Goal: Task Accomplishment & Management: Complete application form

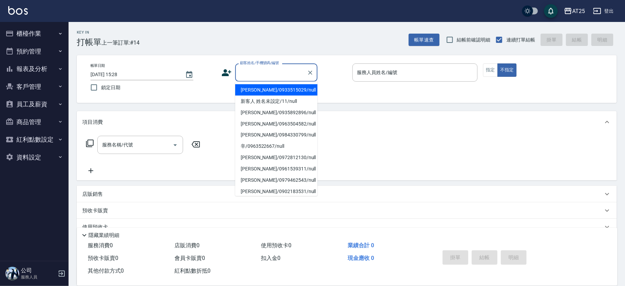
click at [277, 87] on li "游皓宇/0933515029/null" at bounding box center [276, 89] width 82 height 11
type input "游皓宇/0933515029/null"
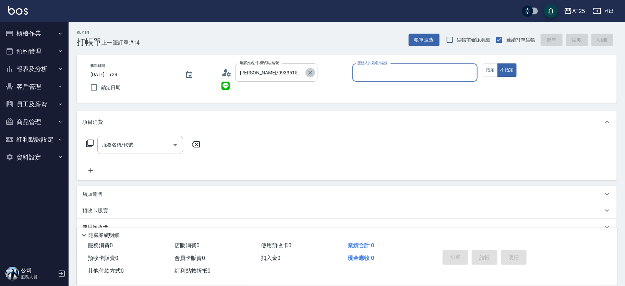
click at [307, 72] on icon "Clear" at bounding box center [310, 72] width 7 height 7
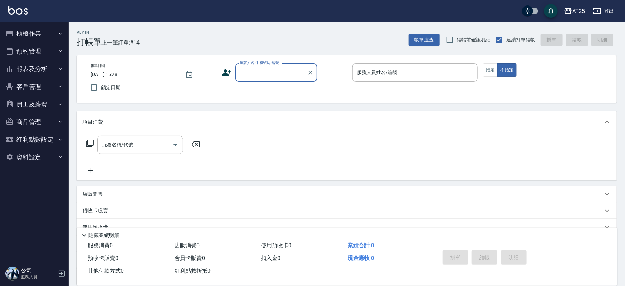
click at [271, 75] on input "顧客姓名/手機號碼/編號" at bounding box center [271, 72] width 66 height 12
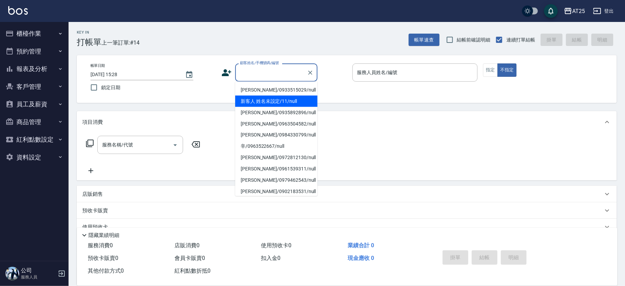
click at [280, 98] on li "新客人 姓名未設定/11/null" at bounding box center [276, 101] width 82 height 11
type input "新客人 姓名未設定/11/null"
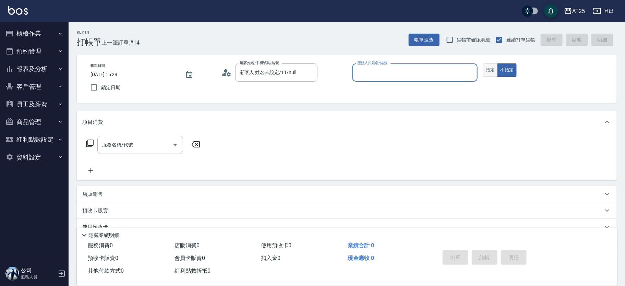
click at [493, 68] on button "指定" at bounding box center [490, 69] width 15 height 13
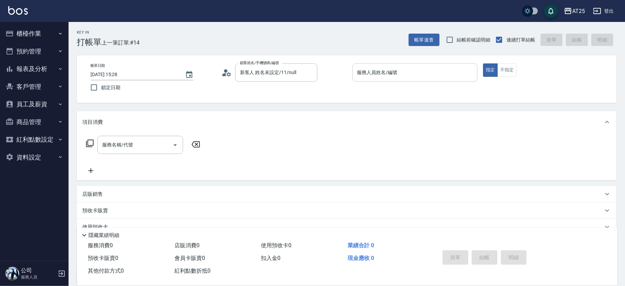
click at [422, 76] on input "服務人員姓名/編號" at bounding box center [414, 72] width 119 height 12
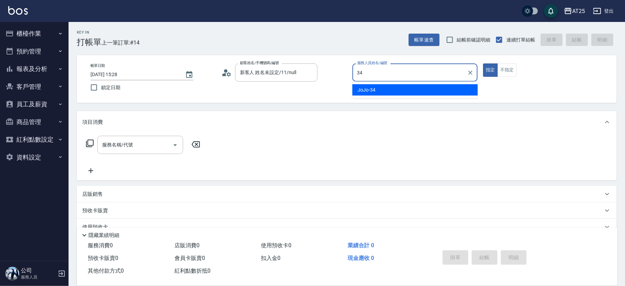
type input "JoJo-34"
type button "true"
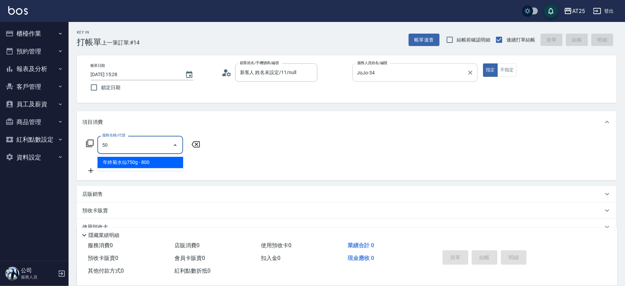
type input "501"
type input "100"
type input "染髮(501)"
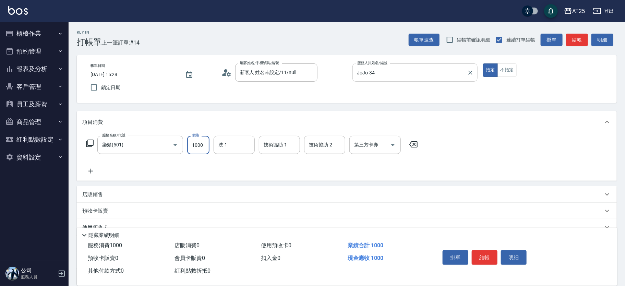
type input "0"
type input "15"
type input "10"
type input "1500"
type input "150"
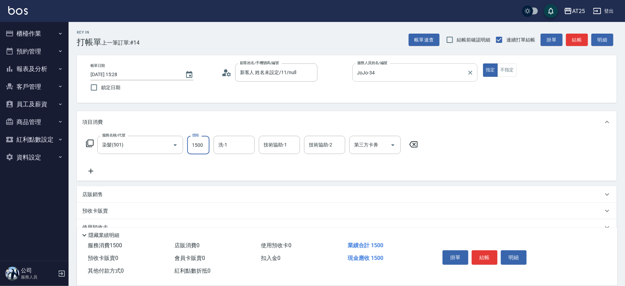
type input "1500"
type input "小u-77"
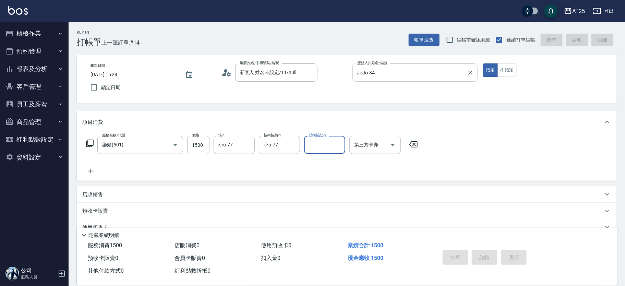
type input "2025/08/22 16:08"
type input "0"
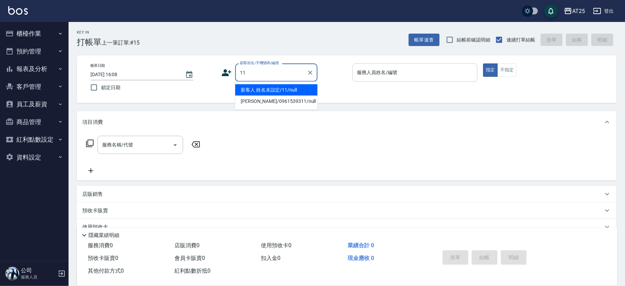
type input "新客人 姓名未設定/11/null"
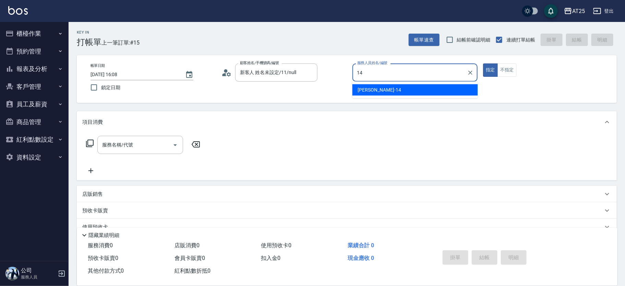
type input "Ken-14"
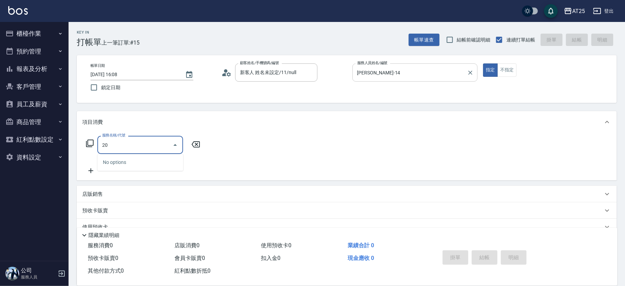
type input "201"
type input "30"
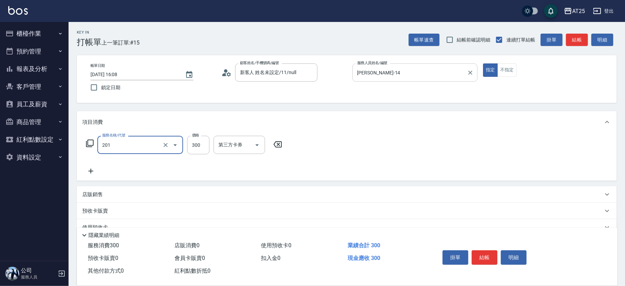
type input "洗髮(201)"
type input "0"
type input "40"
type input "400"
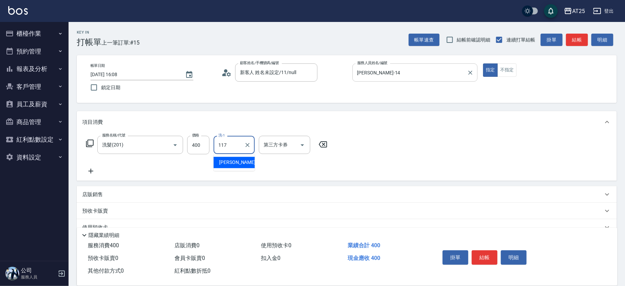
type input "小祐-117"
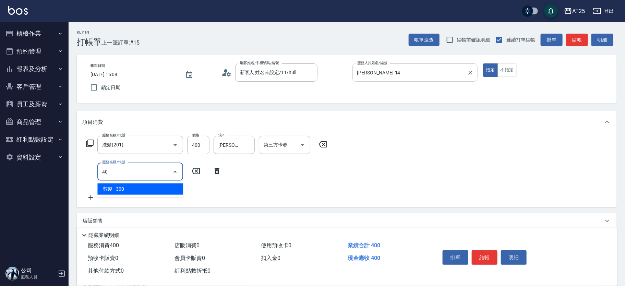
type input "401"
type input "70"
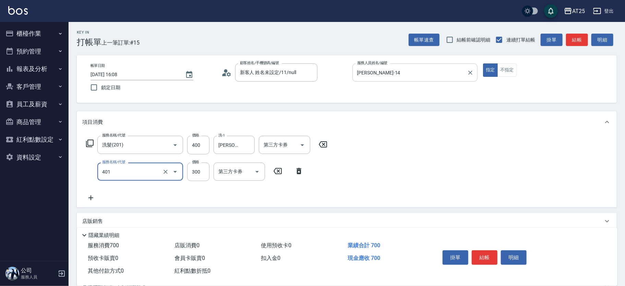
type input "剪髮(401)"
type input "40"
type input "80"
type input "400"
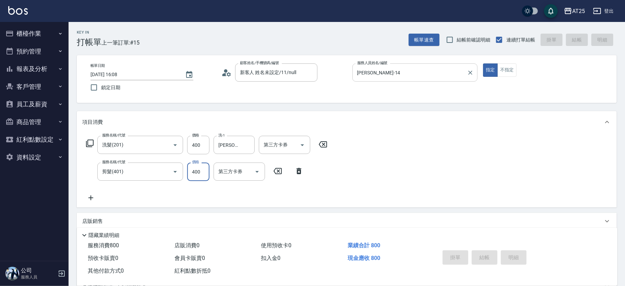
type input "2025/08/22 16:09"
type input "0"
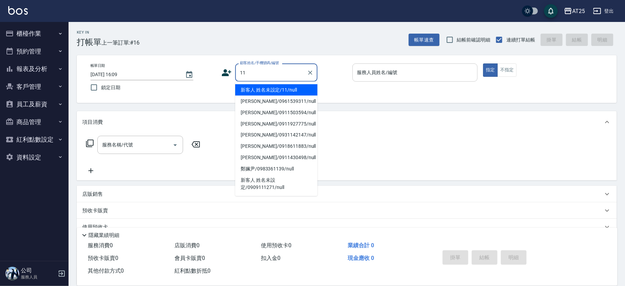
type input "新客人 姓名未設定/11/null"
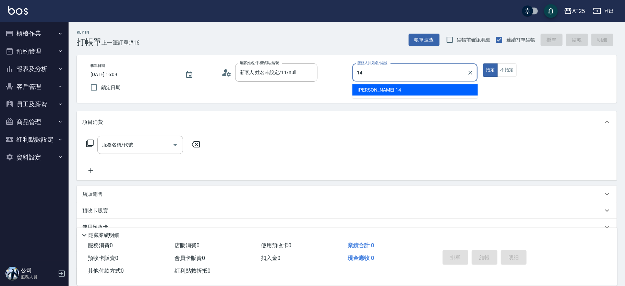
type input "Ken-14"
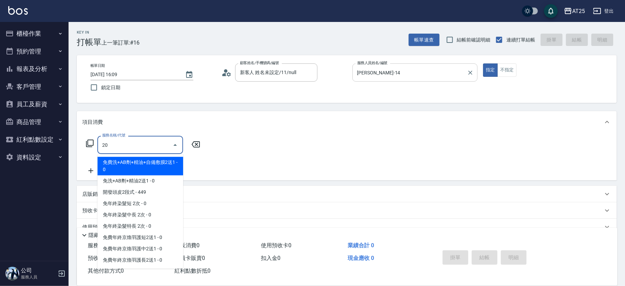
type input "201"
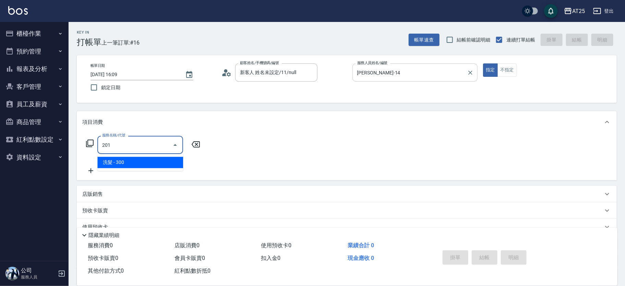
type input "30"
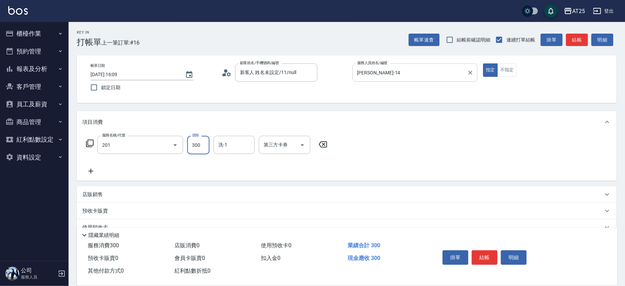
type input "洗髮(201)"
type input "0"
type input "50"
type input "500"
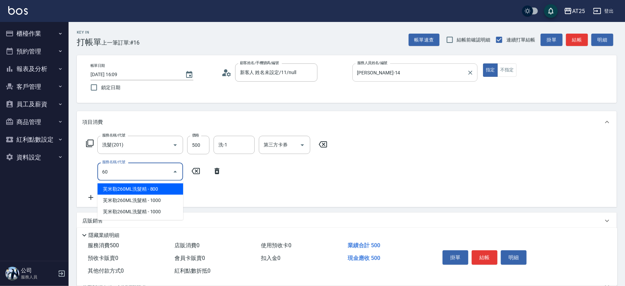
type input "6"
type input "401"
type input "80"
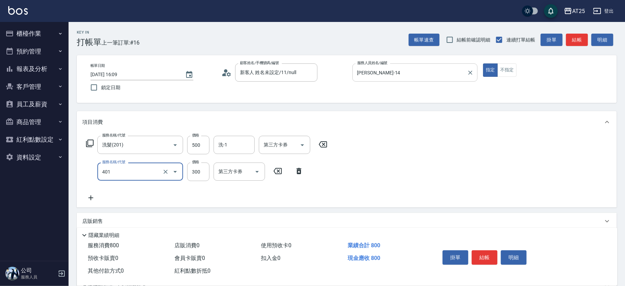
type input "剪髮(401)"
type input "50"
type input "100"
type input "500"
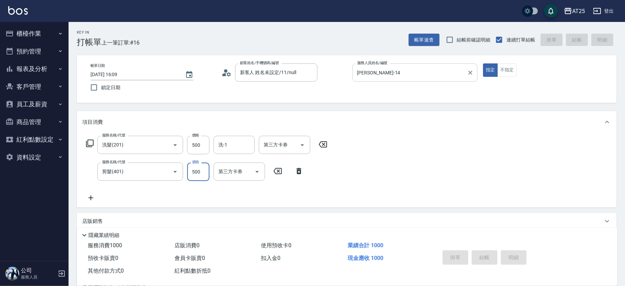
type input "0"
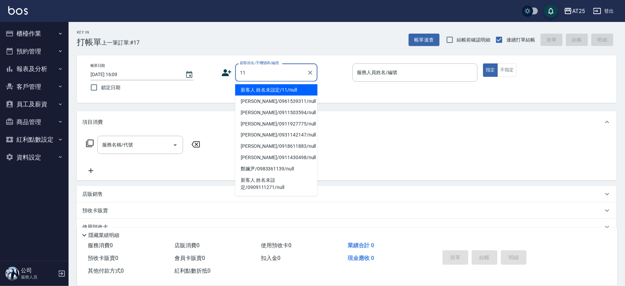
type input "新客人 姓名未設定/11/null"
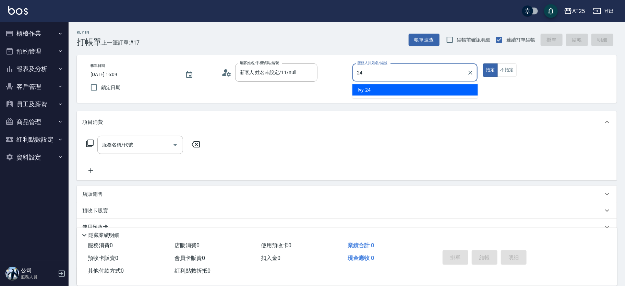
type input "Ivy-24"
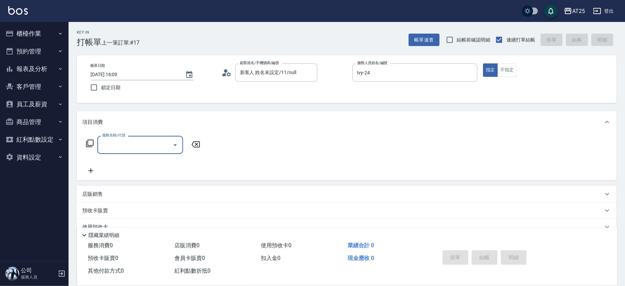
type input "W"
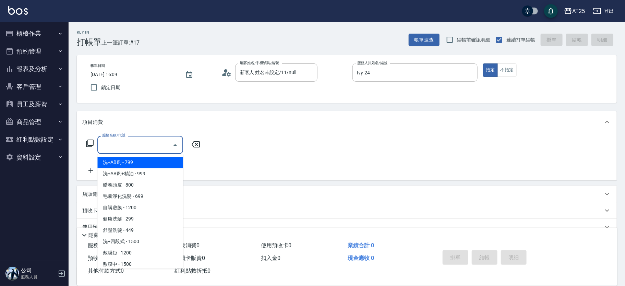
type input "W"
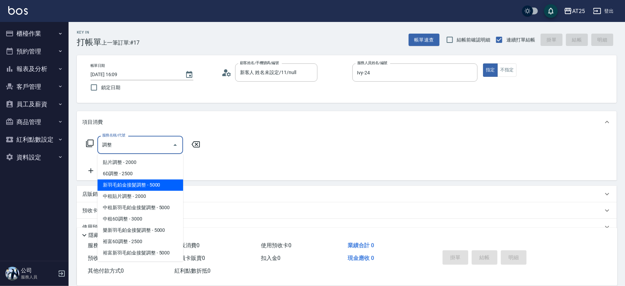
type input "新羽毛鉑金接髮調整(705)"
type input "500"
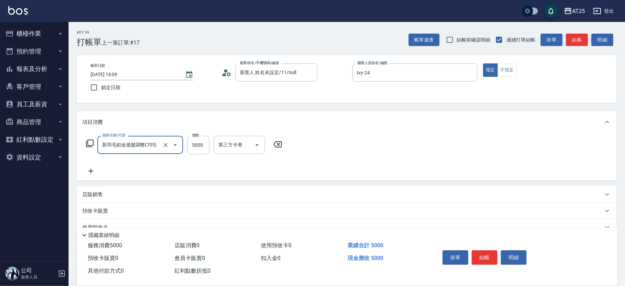
type input "新羽毛鉑金接髮調整(705)"
type input "0"
type input "30"
type input "300"
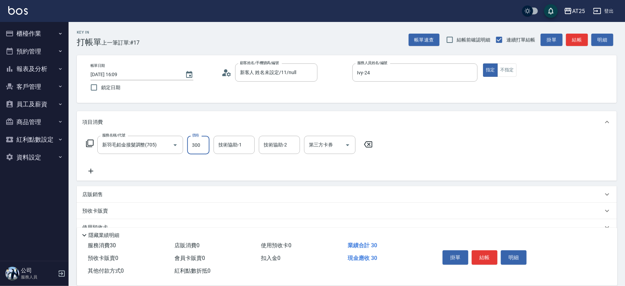
type input "300"
type input "3000"
type input "8"
type input "2"
type input "小曼-82"
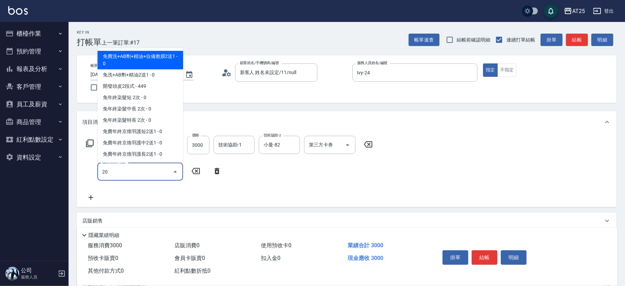
type input "201"
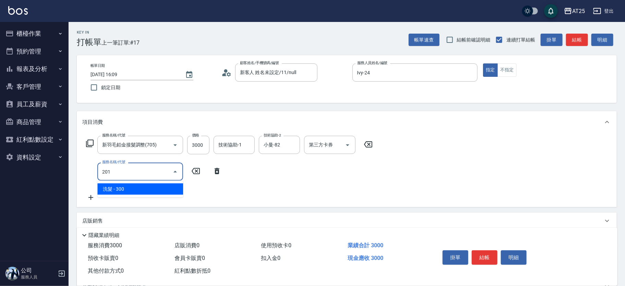
type input "330"
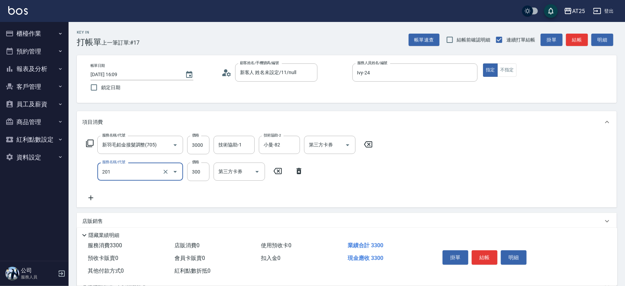
type input "洗髮(201)"
type input "300"
type input "0"
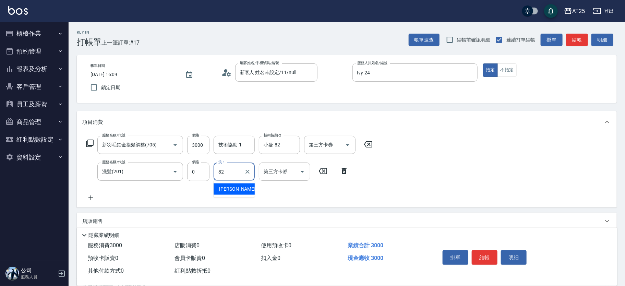
type input "小曼-82"
click at [484, 254] on button "結帳" at bounding box center [485, 257] width 26 height 14
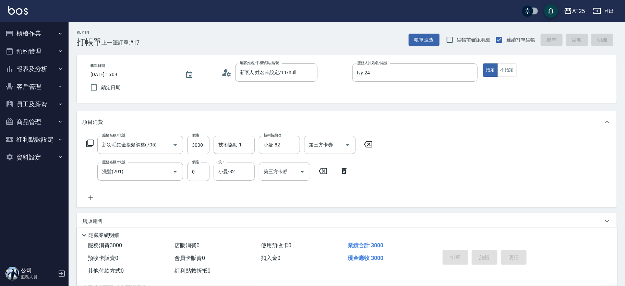
type input "2025/08/22 16:31"
type input "0"
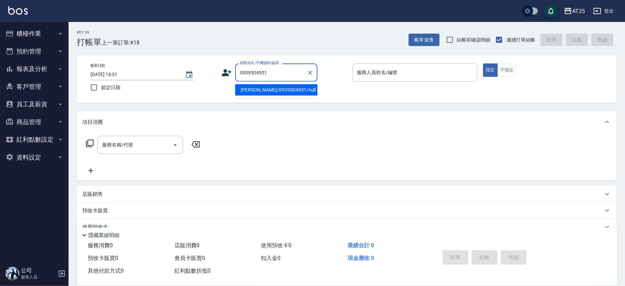
type input "鍾昕芸/0939504951/null"
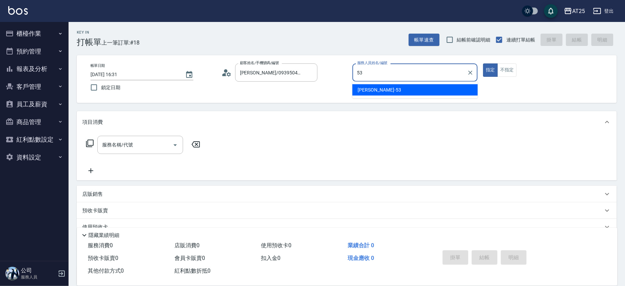
type input "Jerry-53"
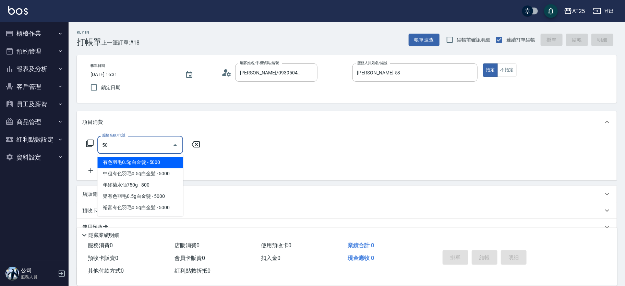
type input "501"
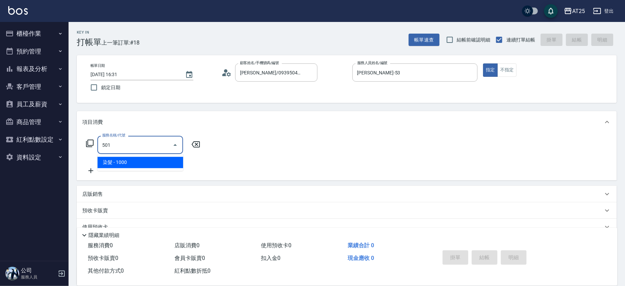
type input "100"
type input "染髮(501)"
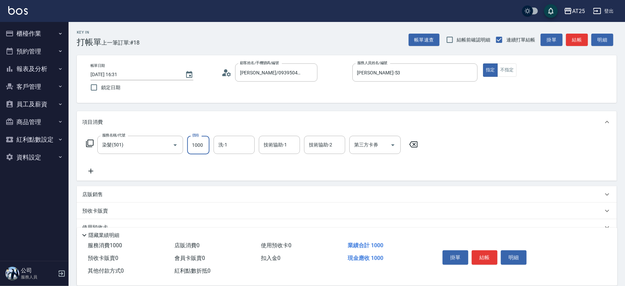
type input "0"
type input "11"
type input "10"
type input "118"
type input "110"
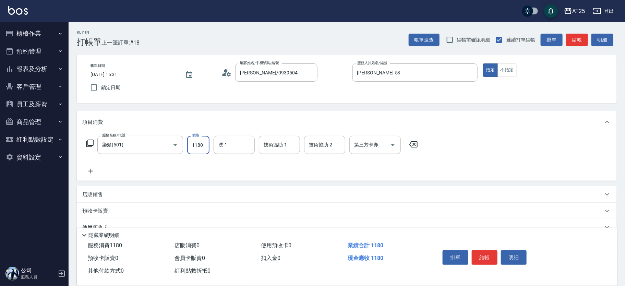
type input "1180"
type input "sandy-83"
type input "863"
type input "sandy-83"
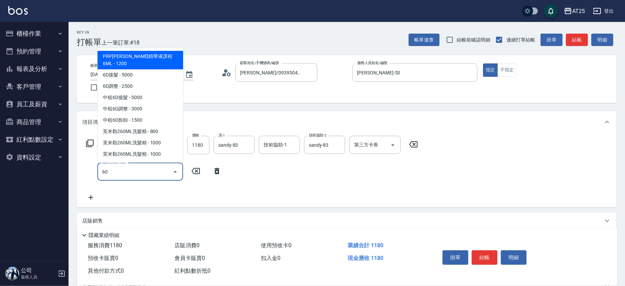
type input "601"
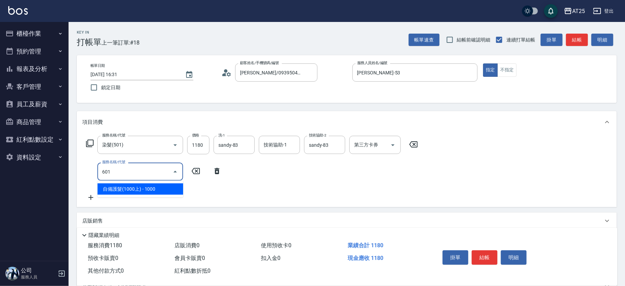
type input "210"
type input "自備護髮(1000上)(601)"
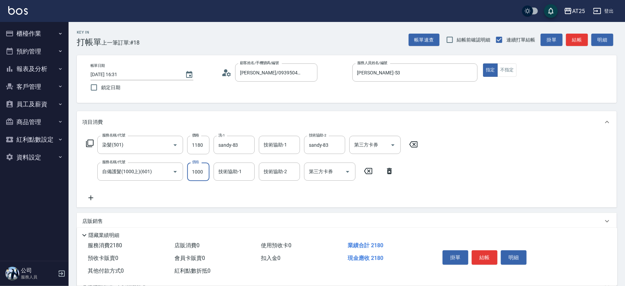
type input "110"
type input "14"
type input "130"
type input "148"
type input "260"
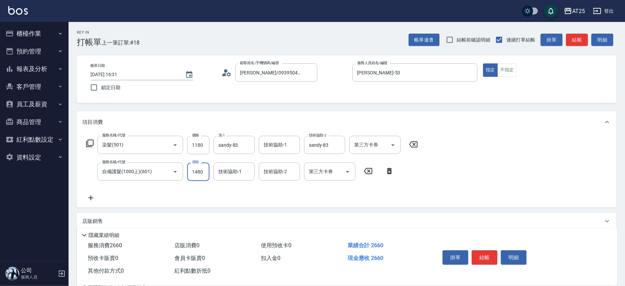
type input "1480"
type input "sandy-83"
click at [232, 186] on div "服務名稱/代號 染髮(501) 服務名稱/代號 價格 1180 價格 洗-1 sandy-83 洗-1 技術協助-1 技術協助-1 技術協助-2 sandy-…" at bounding box center [252, 169] width 340 height 66
click at [493, 254] on button "結帳" at bounding box center [485, 257] width 26 height 14
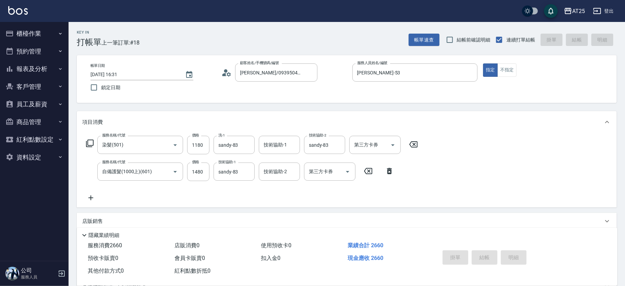
type input "2025/08/22 16:40"
type input "0"
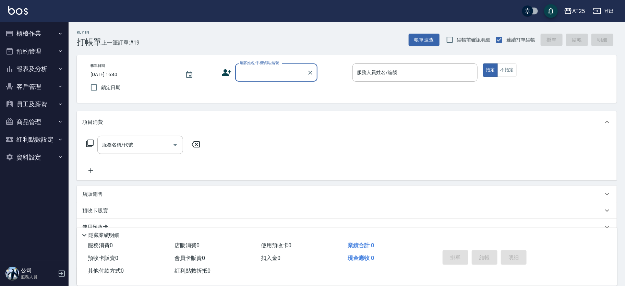
click at [260, 74] on input "顧客姓名/手機號碼/編號" at bounding box center [271, 72] width 66 height 12
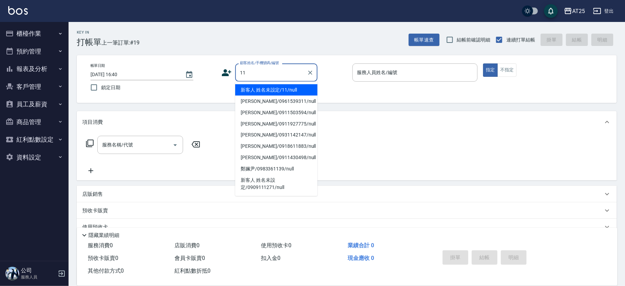
click at [300, 89] on li "新客人 姓名未設定/11/null" at bounding box center [276, 89] width 82 height 11
type input "新客人 姓名未設定/11/null"
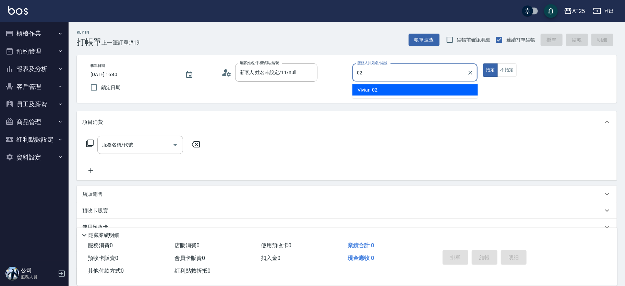
type input "Vivian-02"
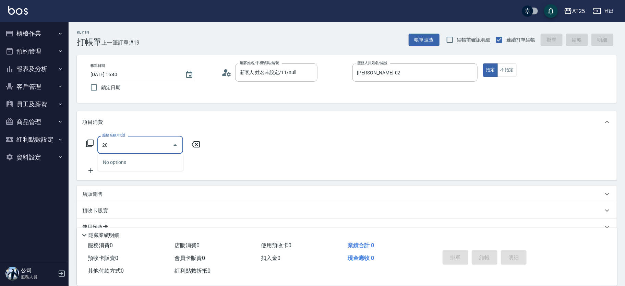
type input "201"
type input "30"
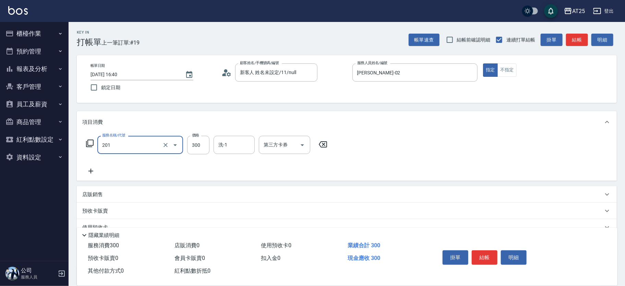
type input "洗髮(201)"
type input "0"
type input "20"
type input "200"
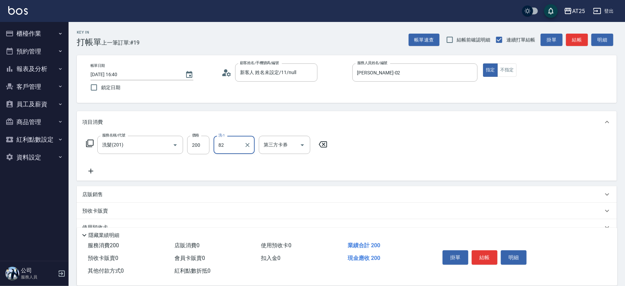
type input "小曼-82"
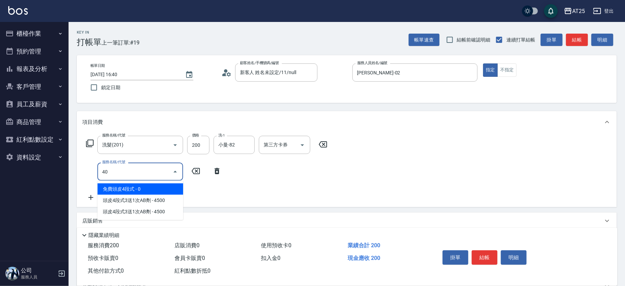
type input "401"
type input "50"
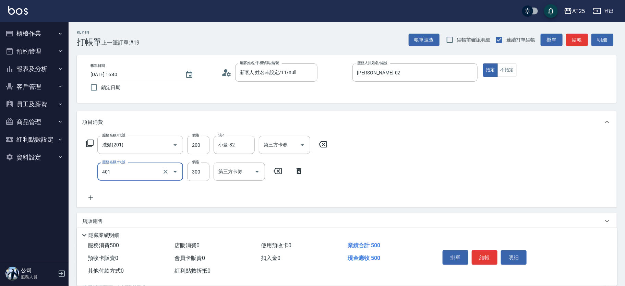
type input "剪髮(401)"
type input "20"
type input "40"
type input "200"
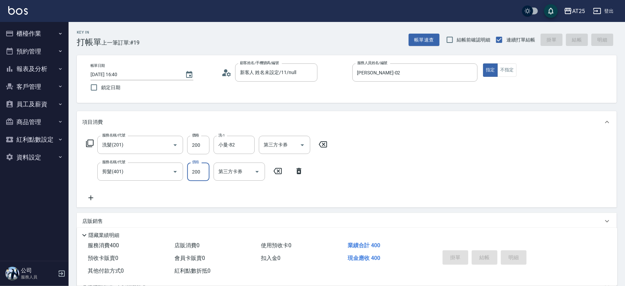
type input "2025/08/22 16:45"
type input "0"
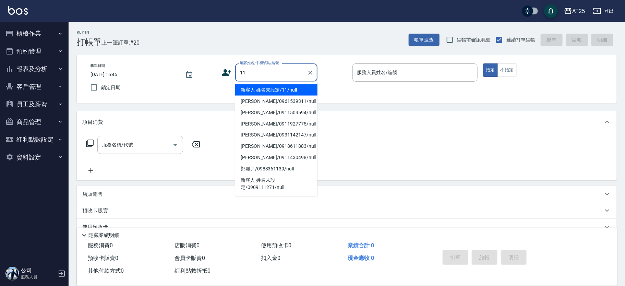
type input "新客人 姓名未設定/11/null"
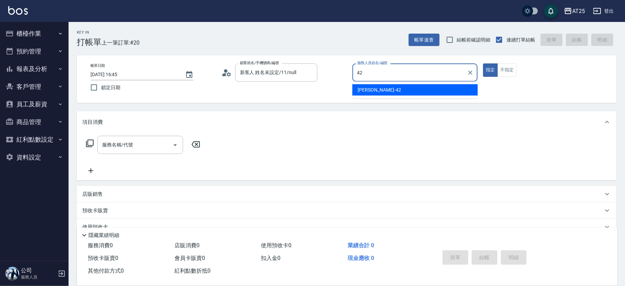
type input "韓Han-42"
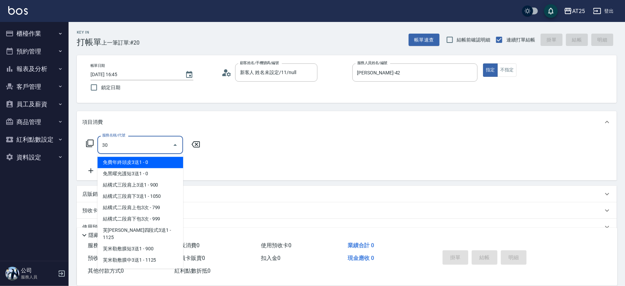
type input "301"
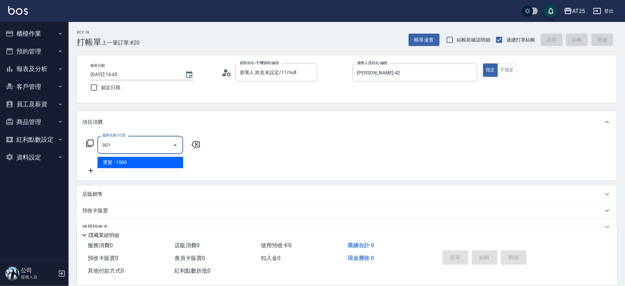
type input "150"
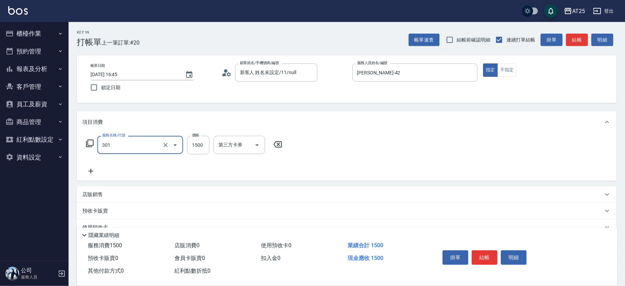
type input "燙髮(301)"
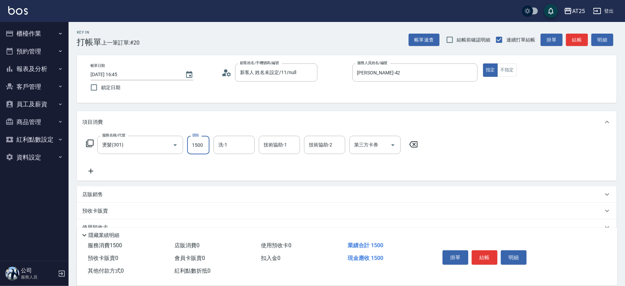
type input "0"
type input "200"
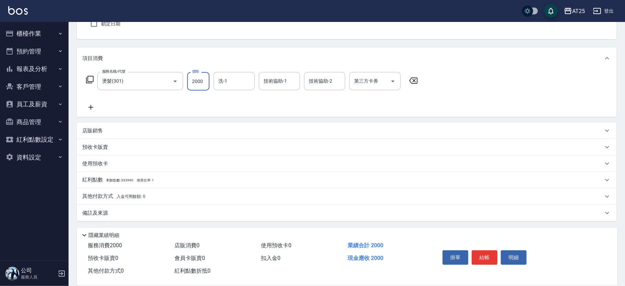
type input "2000"
click at [126, 198] on span "入金可用餘額: 0" at bounding box center [131, 196] width 29 height 5
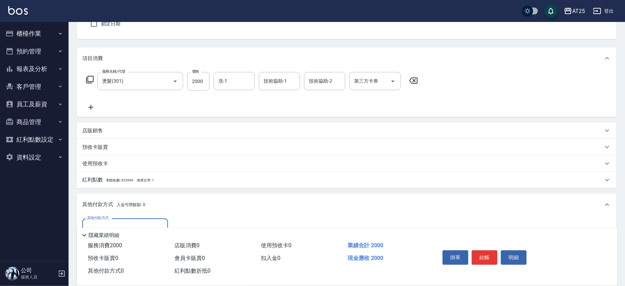
scroll to position [144, 0]
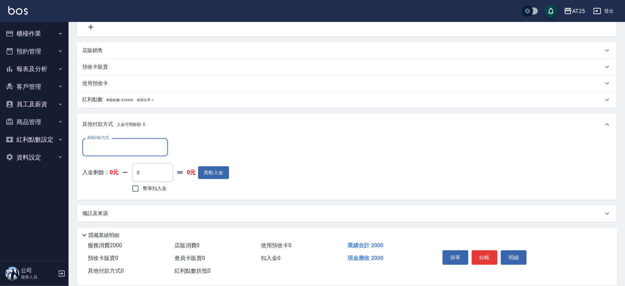
click at [124, 152] on div "其他付款方式" at bounding box center [125, 147] width 86 height 18
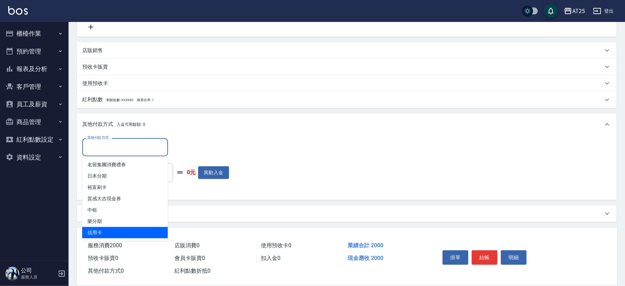
click at [109, 227] on span "信用卡" at bounding box center [125, 232] width 86 height 11
type input "信用卡"
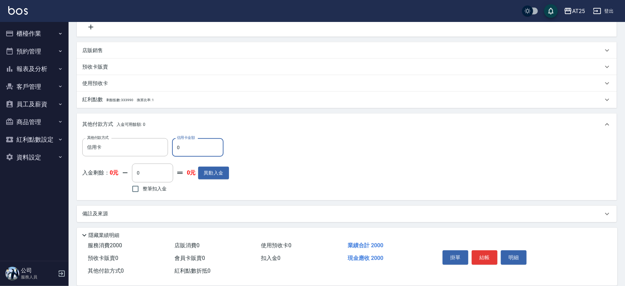
drag, startPoint x: 186, startPoint y: 147, endPoint x: 171, endPoint y: 147, distance: 14.8
click at [171, 147] on div "其他付款方式 信用卡 其他付款方式 信用卡金額 0 信用卡金額" at bounding box center [155, 147] width 147 height 19
type input "190"
type input "20"
type input "180"
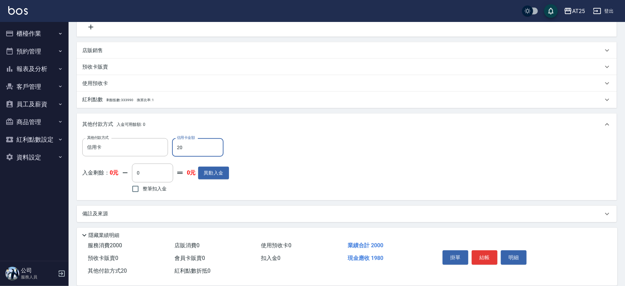
type input "200"
type input "0"
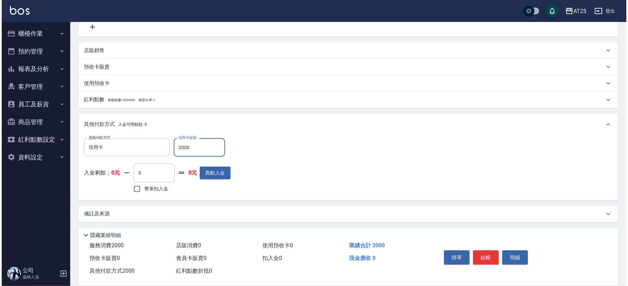
scroll to position [0, 0]
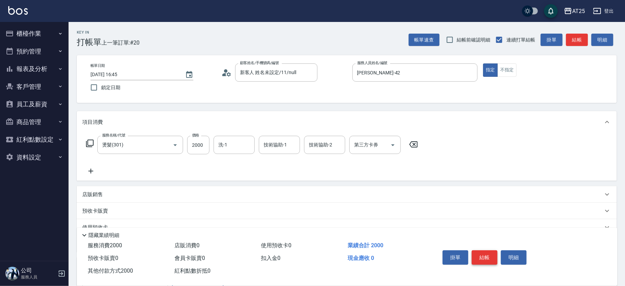
type input "2000"
click at [483, 256] on button "結帳" at bounding box center [485, 257] width 26 height 14
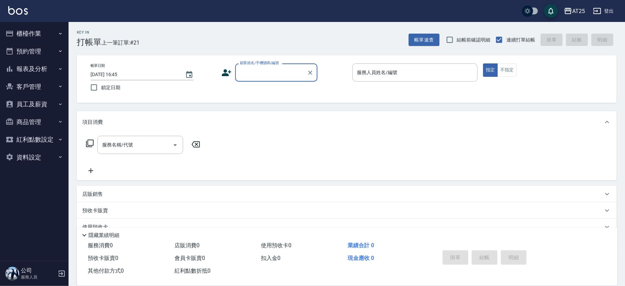
click at [27, 39] on button "櫃檯作業" at bounding box center [34, 34] width 63 height 18
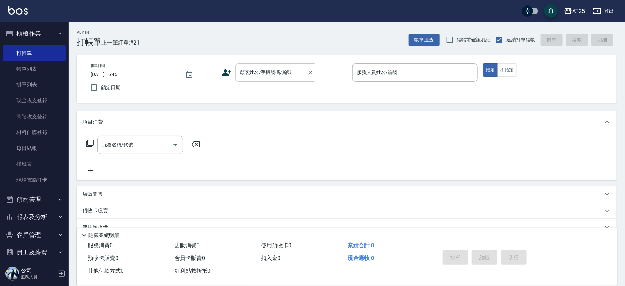
click at [255, 66] on div "顧客姓名/手機號碼/編號" at bounding box center [276, 72] width 82 height 18
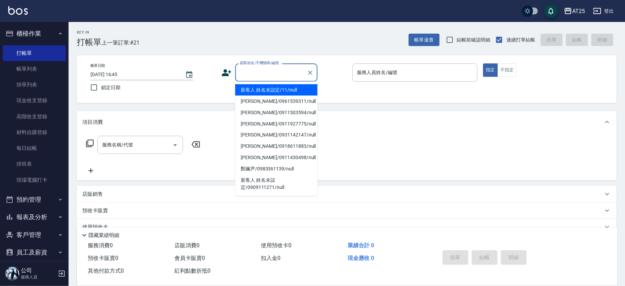
click at [273, 88] on li "新客人 姓名未設定/11/null" at bounding box center [276, 89] width 82 height 11
type input "新客人 姓名未設定/11/null"
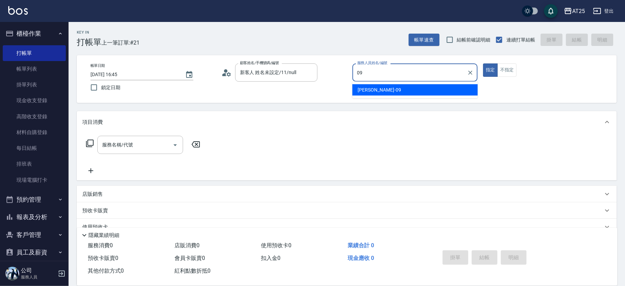
type input "Kevin-09"
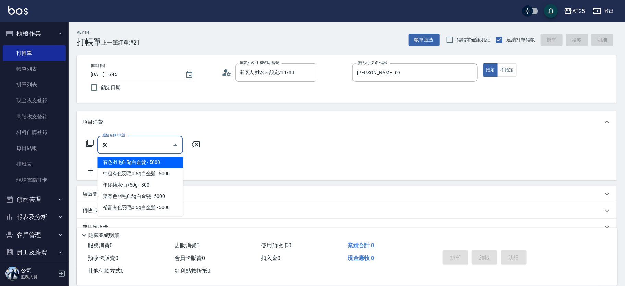
type input "501"
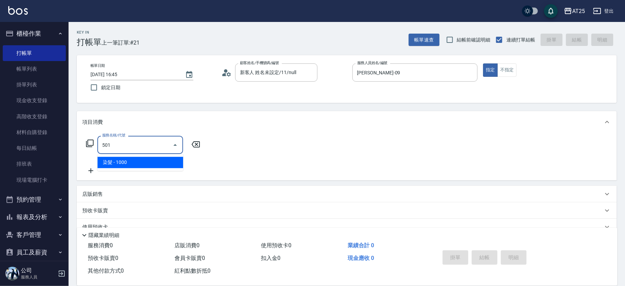
type input "100"
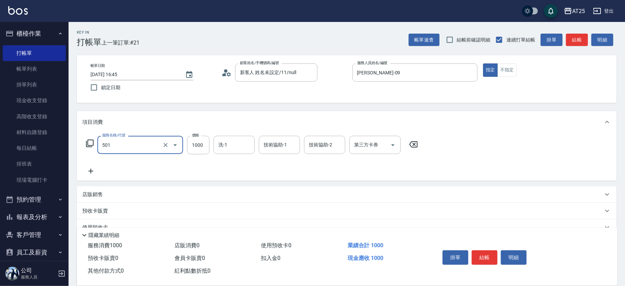
type input "染髮(501)"
type input "0"
type input "19"
type input "10"
type input "199"
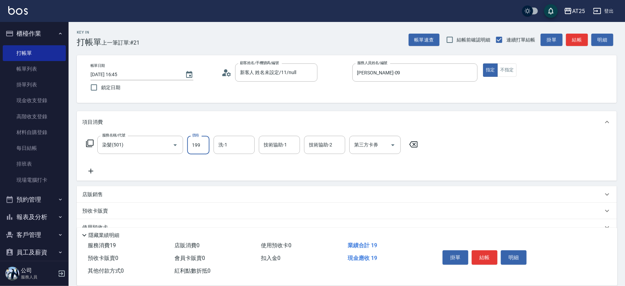
type input "190"
type input "1999"
type input "游惠心-68"
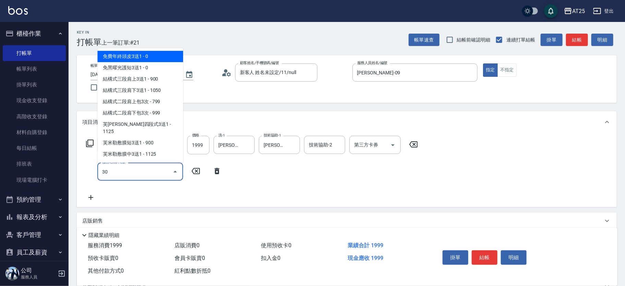
type input "301"
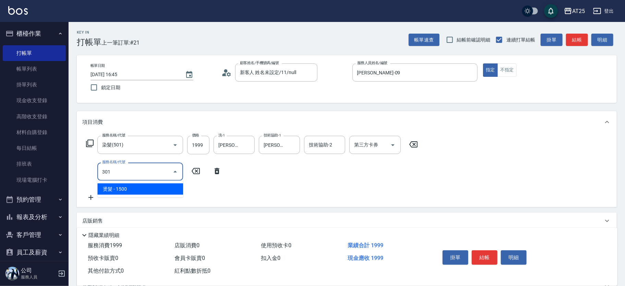
type input "340"
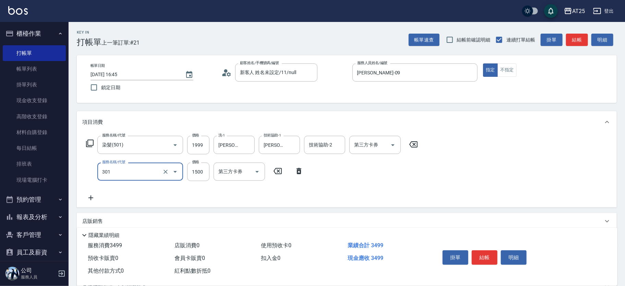
type input "燙髮(301)"
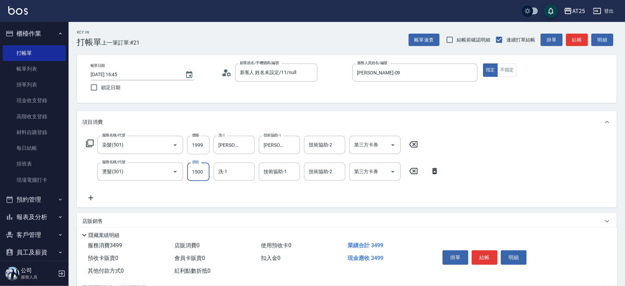
type input "0"
type input "190"
type input "0"
type input "游惠心-68"
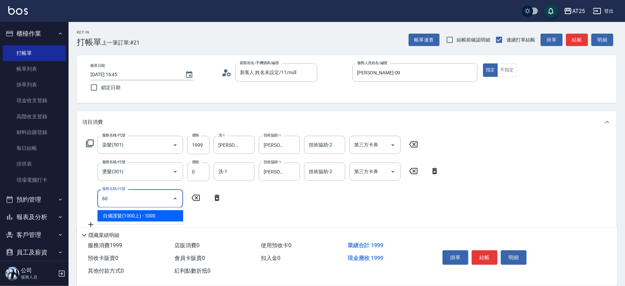
type input "601"
type input "290"
type input "自備護髮(1000上)(601)"
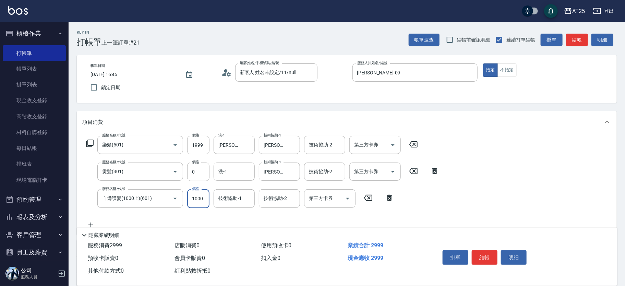
type input "200"
type input "150"
type input "340"
type input "1500"
type input "游惠心-68"
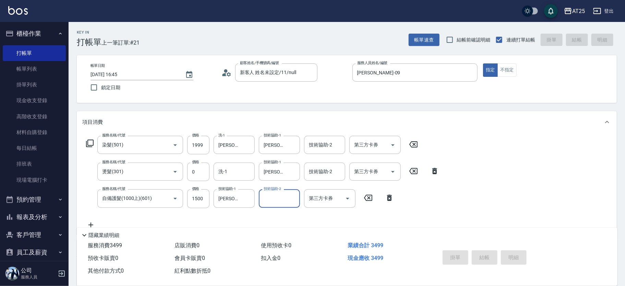
type input "2025/08/22 16:55"
type input "0"
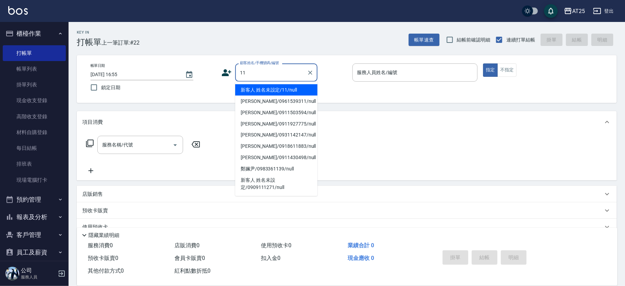
type input "新客人 姓名未設定/11/null"
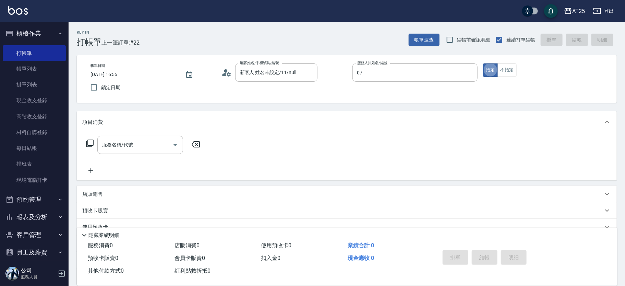
type input "Cooper-07"
click at [91, 142] on icon at bounding box center [90, 143] width 8 height 8
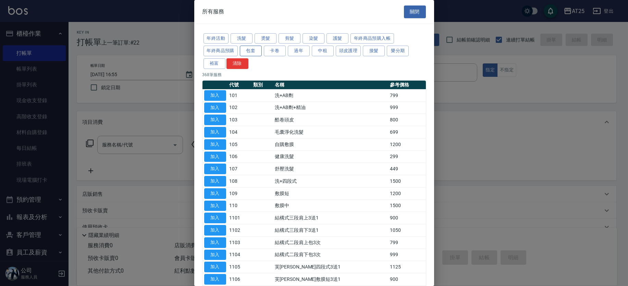
click at [251, 50] on button "包套" at bounding box center [251, 51] width 22 height 11
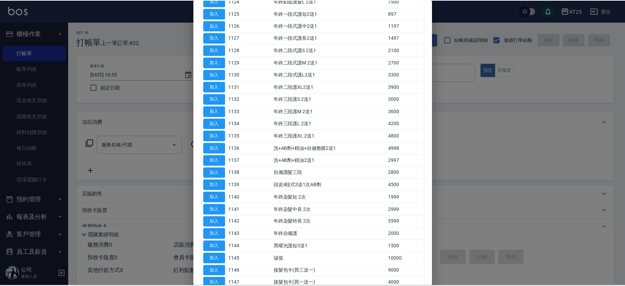
scroll to position [453, 0]
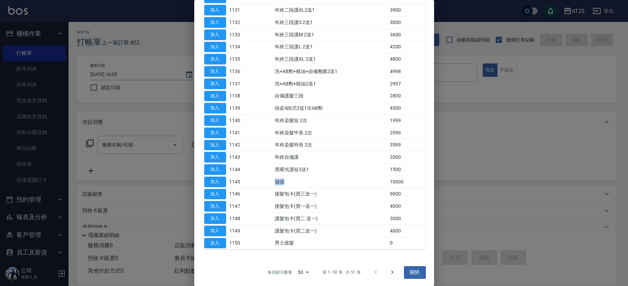
drag, startPoint x: 261, startPoint y: 181, endPoint x: 293, endPoint y: 180, distance: 31.9
click at [293, 180] on tr "加入 1145 儲值 10000" at bounding box center [314, 181] width 223 height 12
click at [215, 179] on button "加入" at bounding box center [215, 182] width 22 height 11
type input "儲值(1145)"
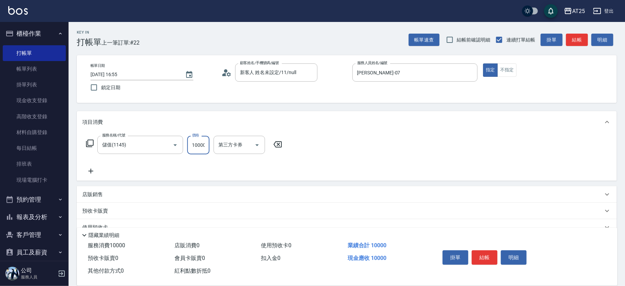
click at [193, 147] on input "10000" at bounding box center [198, 145] width 22 height 19
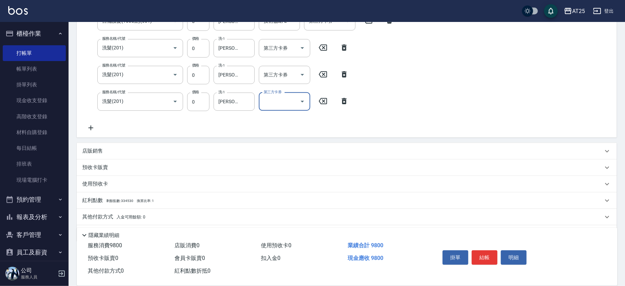
scroll to position [197, 0]
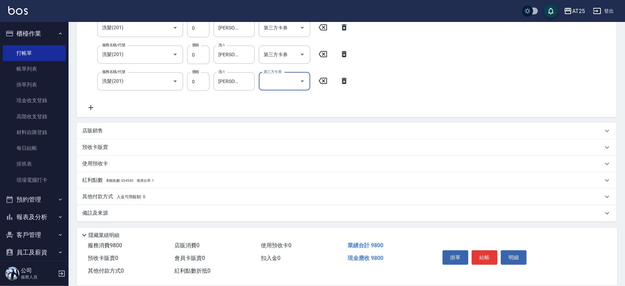
click at [191, 200] on div "其他付款方式 入金可用餘額: 0" at bounding box center [347, 197] width 540 height 16
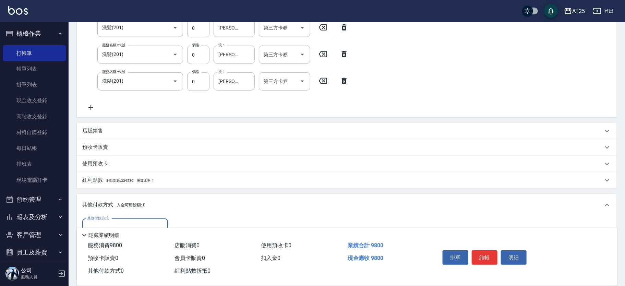
scroll to position [278, 0]
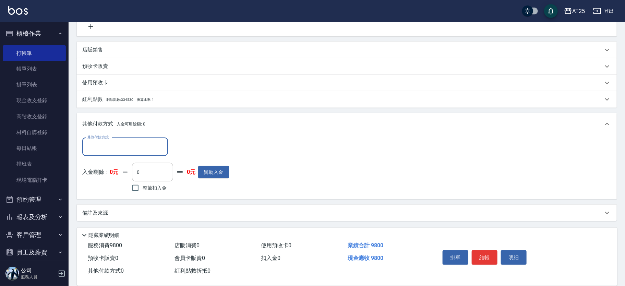
click at [138, 144] on input "其他付款方式" at bounding box center [125, 147] width 80 height 12
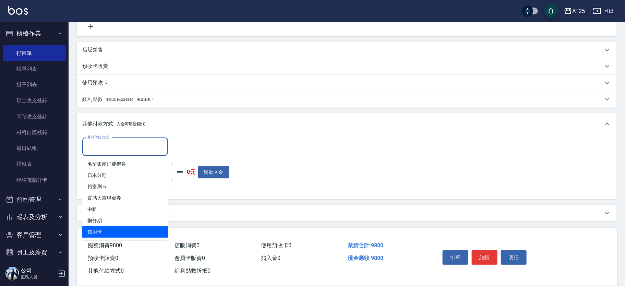
click at [114, 238] on ul "名留集團消費禮券 日本分期 裕富刷卡 質感大吉現金券 中租 樂分期 信用卡" at bounding box center [125, 198] width 86 height 85
click at [117, 234] on span "信用卡" at bounding box center [125, 231] width 86 height 11
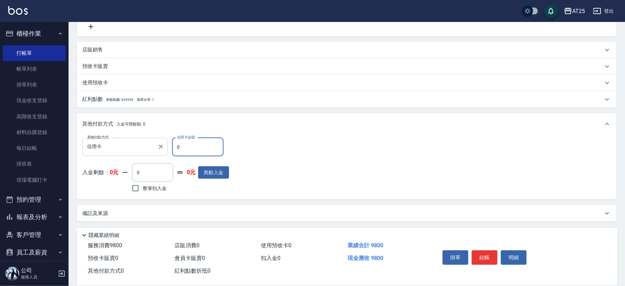
drag, startPoint x: 191, startPoint y: 150, endPoint x: 146, endPoint y: 150, distance: 44.2
click at [148, 150] on div "其他付款方式 信用卡 其他付款方式 信用卡金額 0 信用卡金額" at bounding box center [155, 147] width 147 height 19
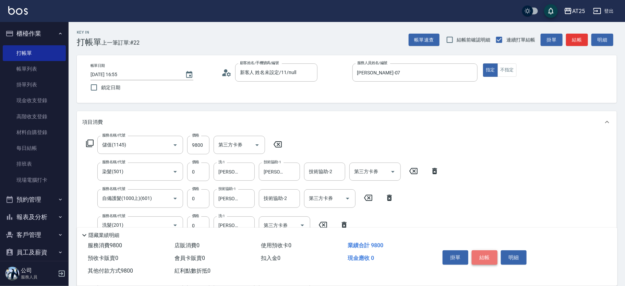
click at [493, 254] on button "結帳" at bounding box center [485, 257] width 26 height 14
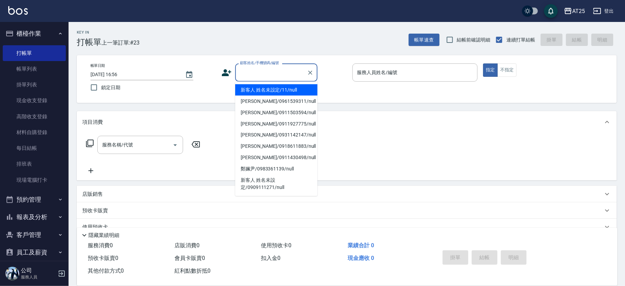
click at [248, 73] on input "顧客姓名/手機號碼/編號" at bounding box center [271, 72] width 66 height 12
click at [296, 89] on li "新客人 姓名未設定/11/null" at bounding box center [276, 89] width 82 height 11
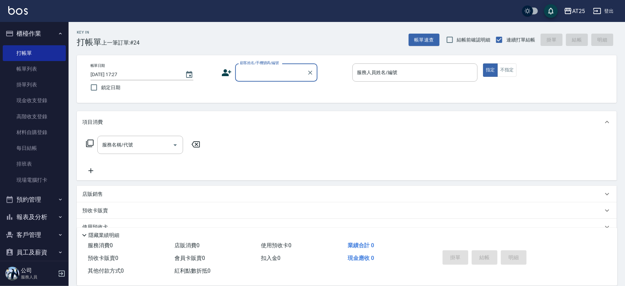
click at [255, 72] on input "顧客姓名/手機號碼/編號" at bounding box center [271, 72] width 66 height 12
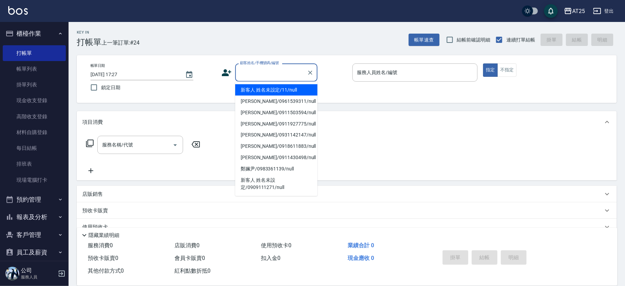
click at [288, 88] on li "新客人 姓名未設定/11/null" at bounding box center [276, 89] width 82 height 11
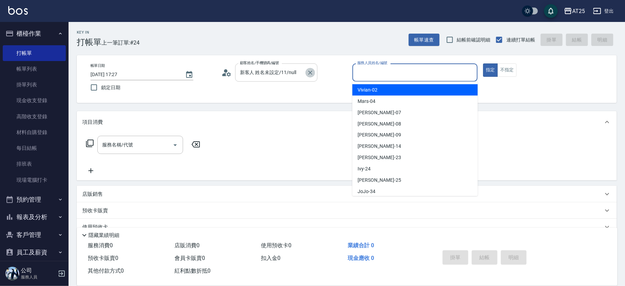
click at [311, 72] on icon "Clear" at bounding box center [310, 73] width 4 height 4
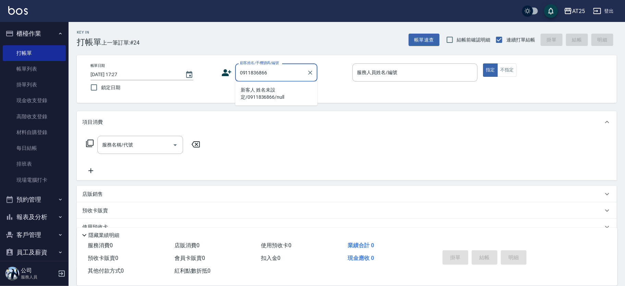
drag, startPoint x: 282, startPoint y: 98, endPoint x: 364, endPoint y: 71, distance: 86.2
click at [283, 98] on li "新客人 姓名未設定/0911836866/null" at bounding box center [276, 93] width 82 height 19
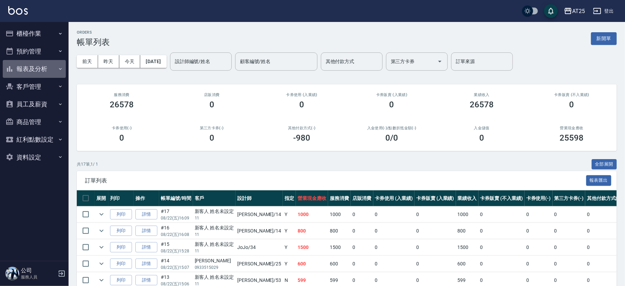
click at [42, 61] on button "報表及分析" at bounding box center [34, 69] width 63 height 18
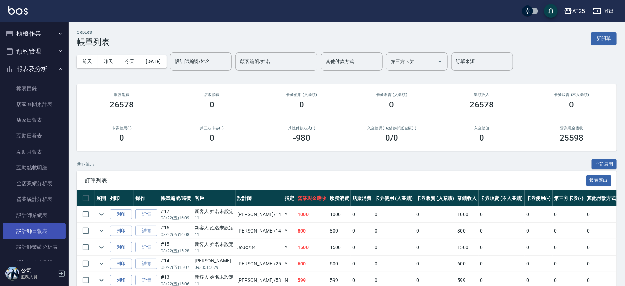
click at [41, 227] on link "設計師日報表" at bounding box center [34, 231] width 63 height 16
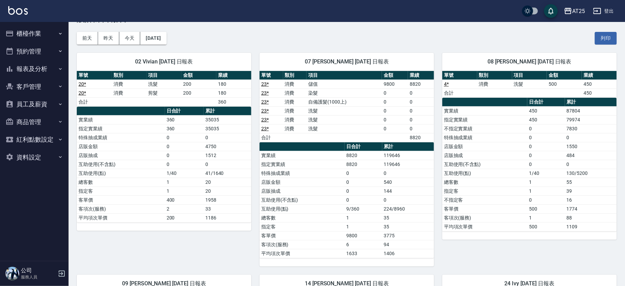
scroll to position [43, 0]
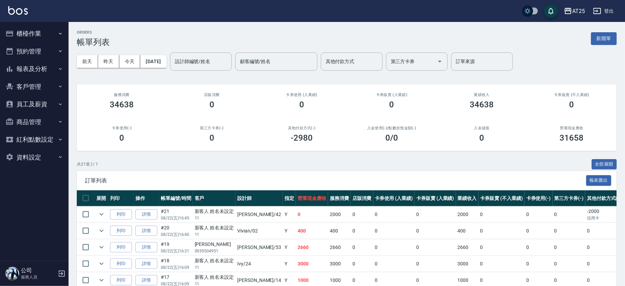
click at [47, 69] on button "報表及分析" at bounding box center [34, 69] width 63 height 18
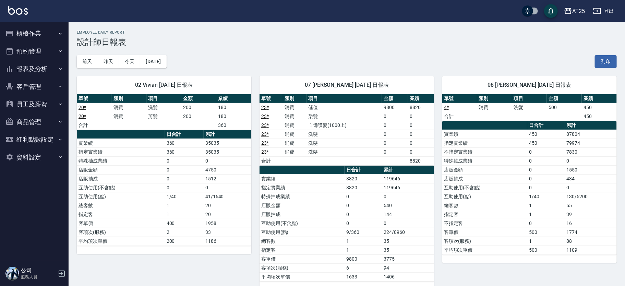
click at [52, 72] on button "報表及分析" at bounding box center [34, 69] width 63 height 18
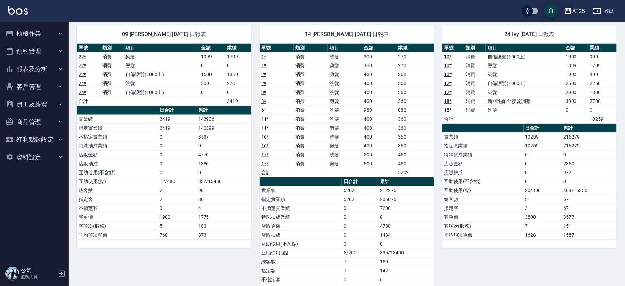
scroll to position [269, 0]
